Goal: Information Seeking & Learning: Learn about a topic

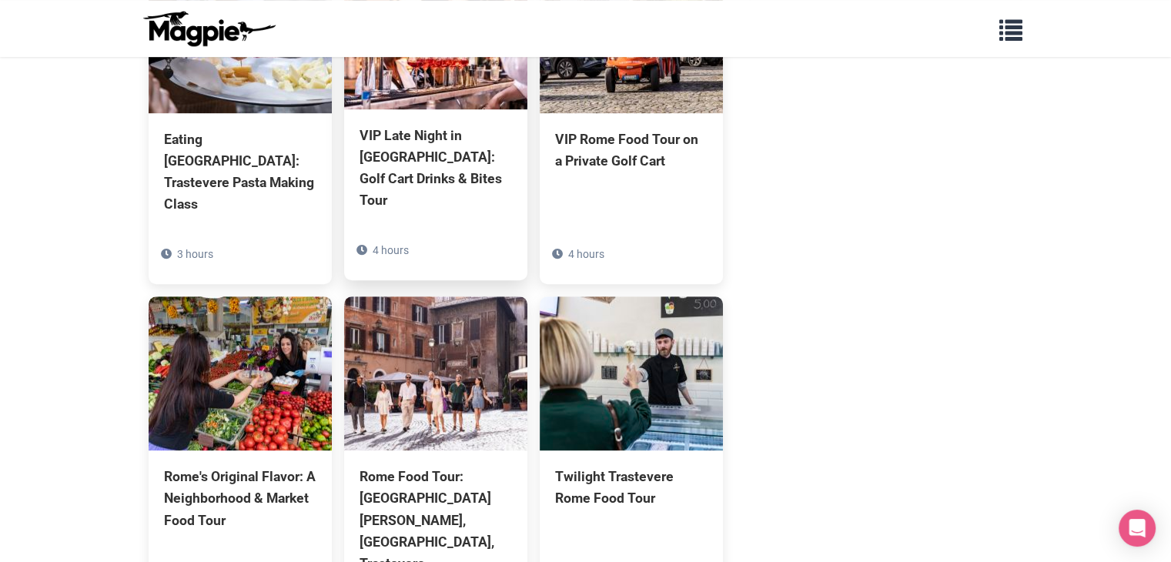
scroll to position [1078, 0]
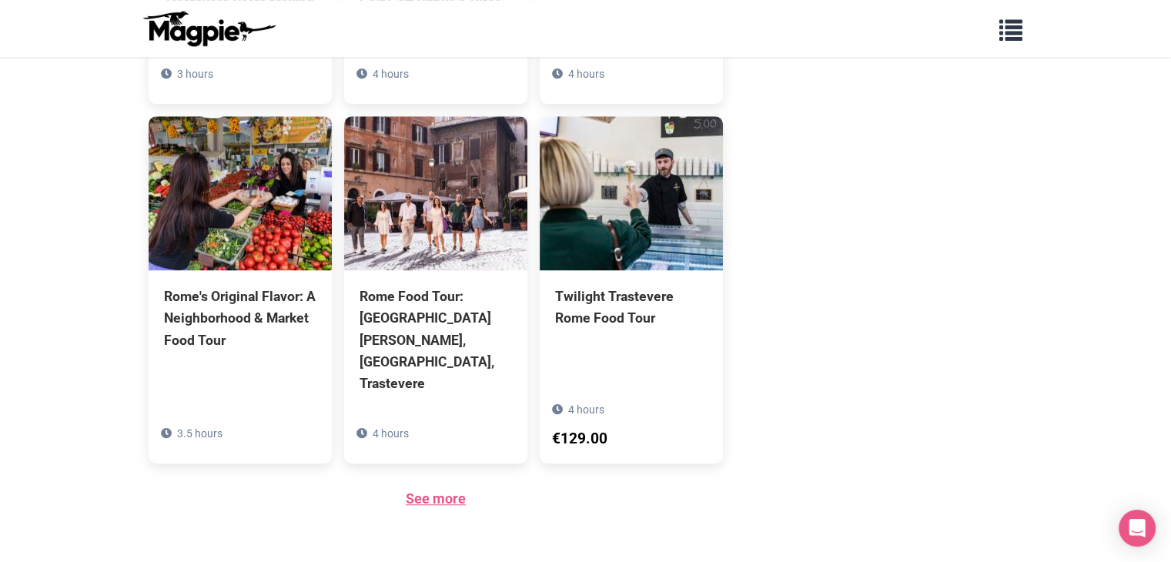
click at [426, 490] on link "See more" at bounding box center [436, 498] width 60 height 16
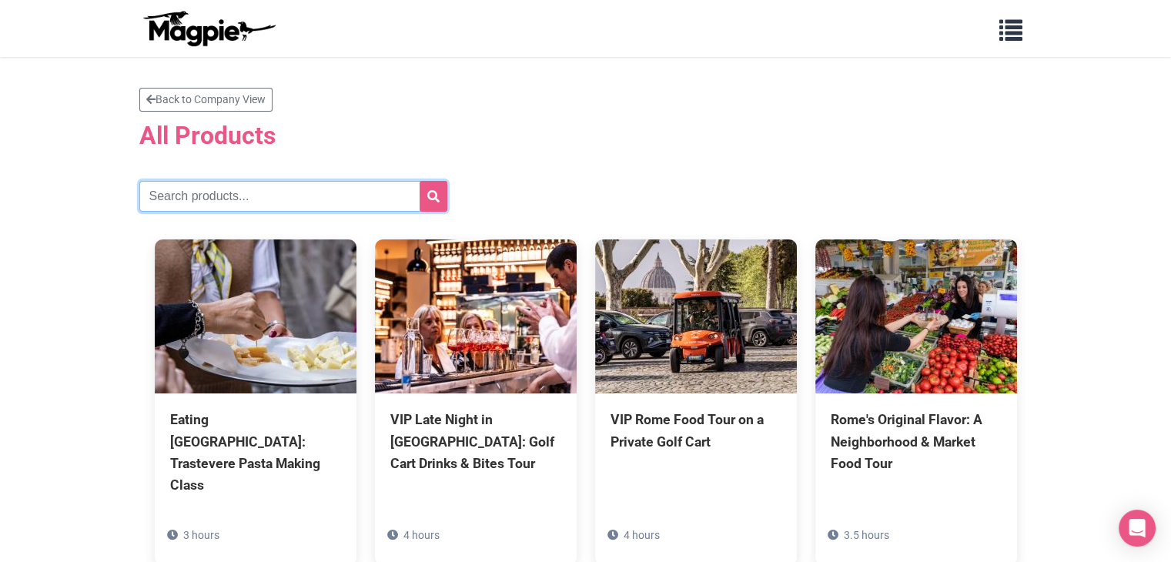
click at [202, 207] on input "text" at bounding box center [293, 196] width 308 height 31
type input "milan"
click at [419, 181] on button "submit" at bounding box center [433, 196] width 28 height 31
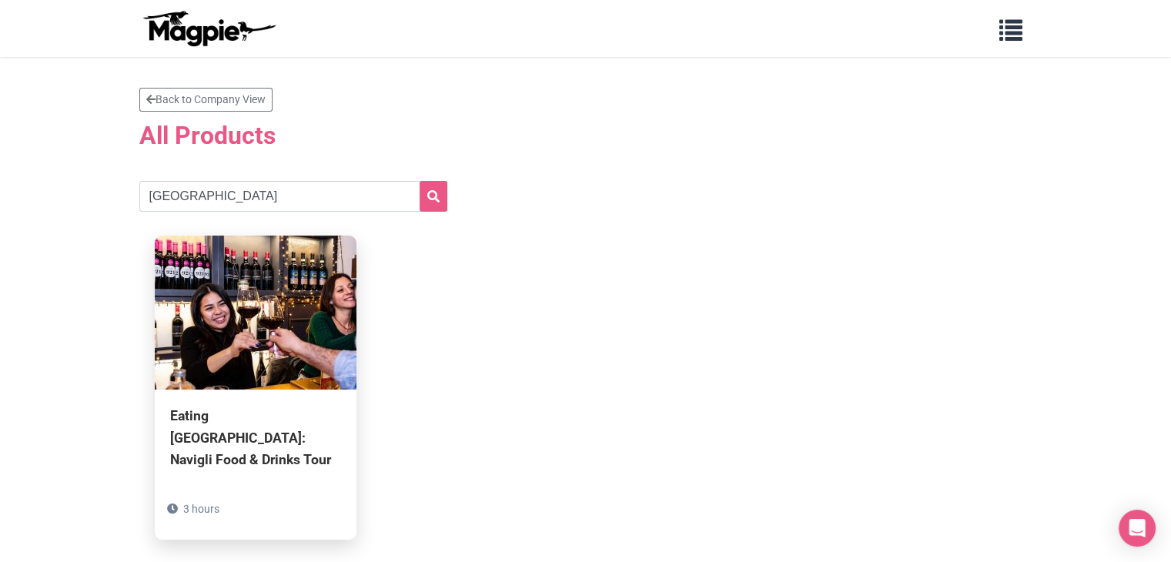
click at [239, 327] on img at bounding box center [256, 313] width 202 height 154
